Goal: Information Seeking & Learning: Learn about a topic

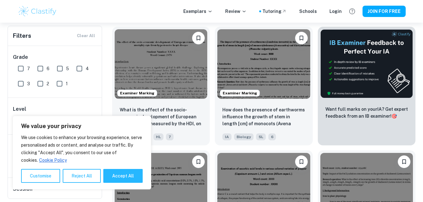
scroll to position [209, 0]
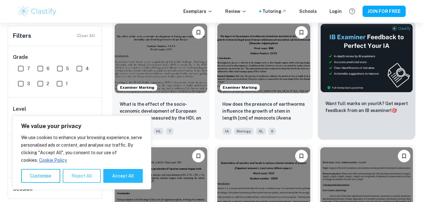
click at [91, 179] on button "Reject All" at bounding box center [82, 176] width 38 height 14
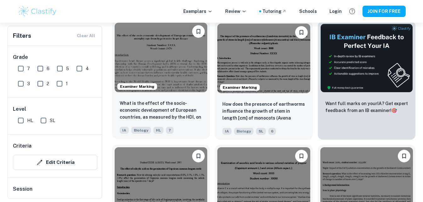
scroll to position [0, 0]
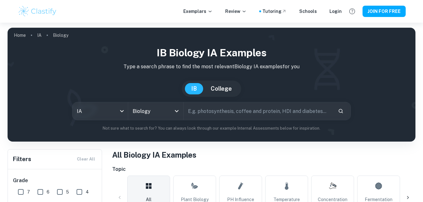
click at [203, 108] on input "text" at bounding box center [258, 111] width 149 height 18
type input "zone of inhabtion"
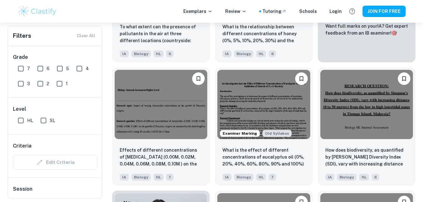
scroll to position [286, 0]
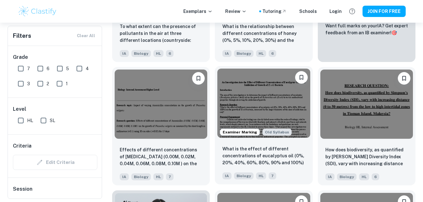
click at [281, 111] on img at bounding box center [263, 104] width 93 height 70
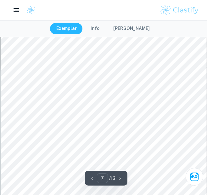
scroll to position [1889, 0]
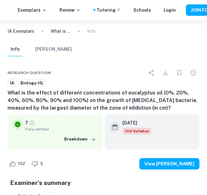
type input "10"
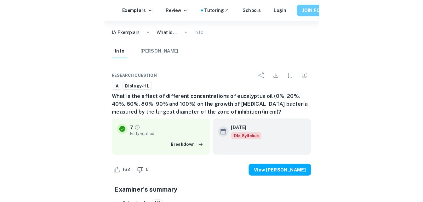
scroll to position [3432, 0]
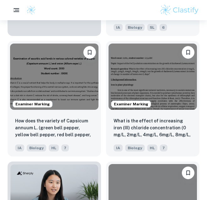
scroll to position [470, 0]
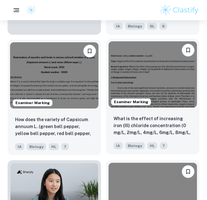
click at [160, 76] on img at bounding box center [153, 74] width 88 height 66
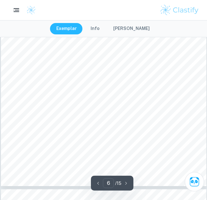
scroll to position [1660, 0]
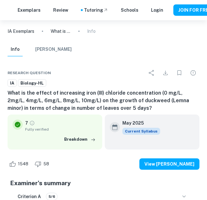
type input "2"
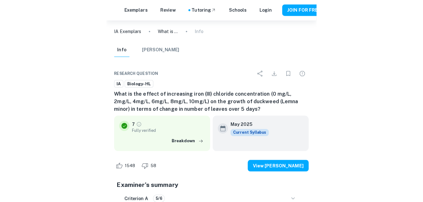
scroll to position [654, 0]
